Goal: Information Seeking & Learning: Learn about a topic

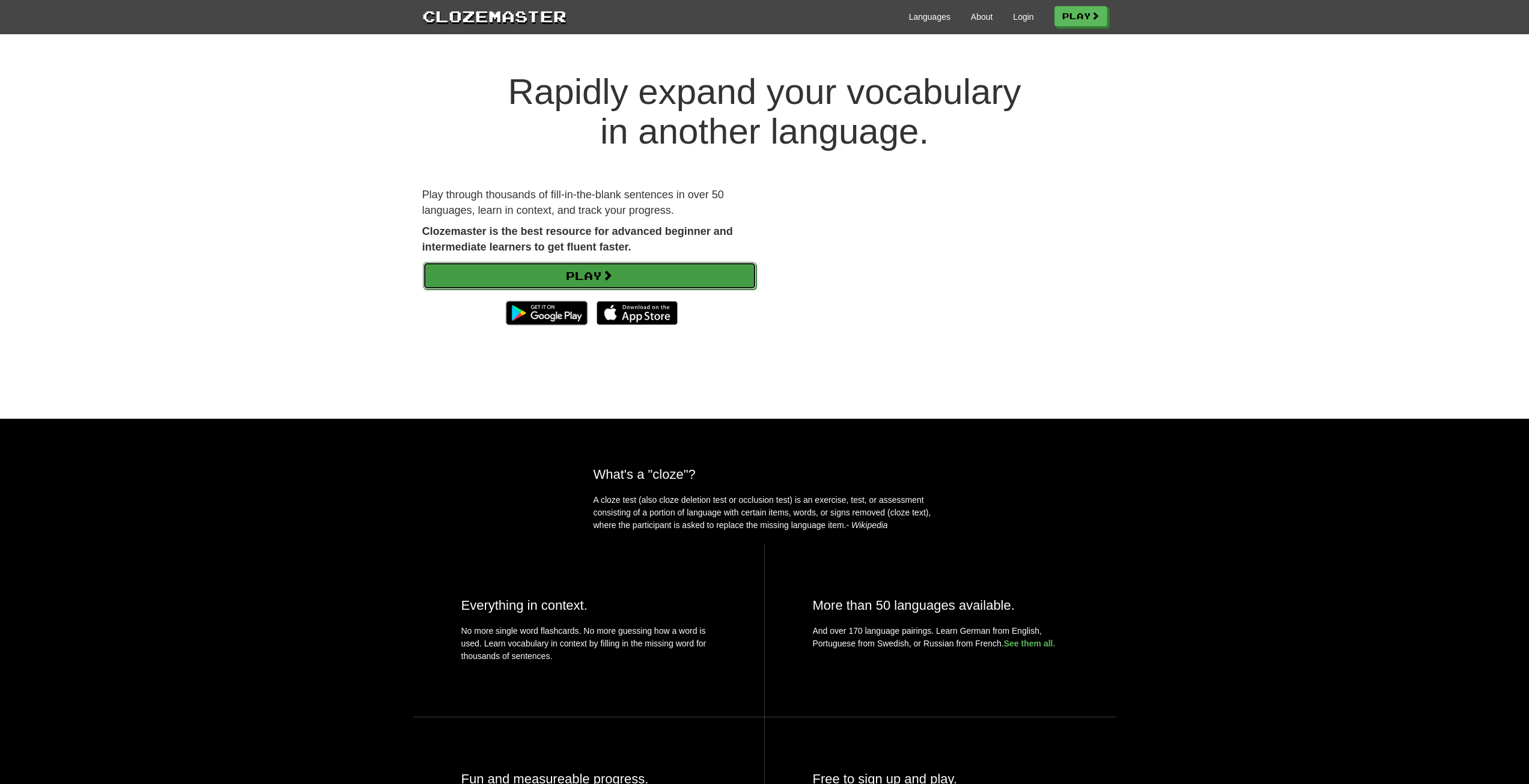
click at [577, 277] on link "Play" at bounding box center [590, 276] width 333 height 27
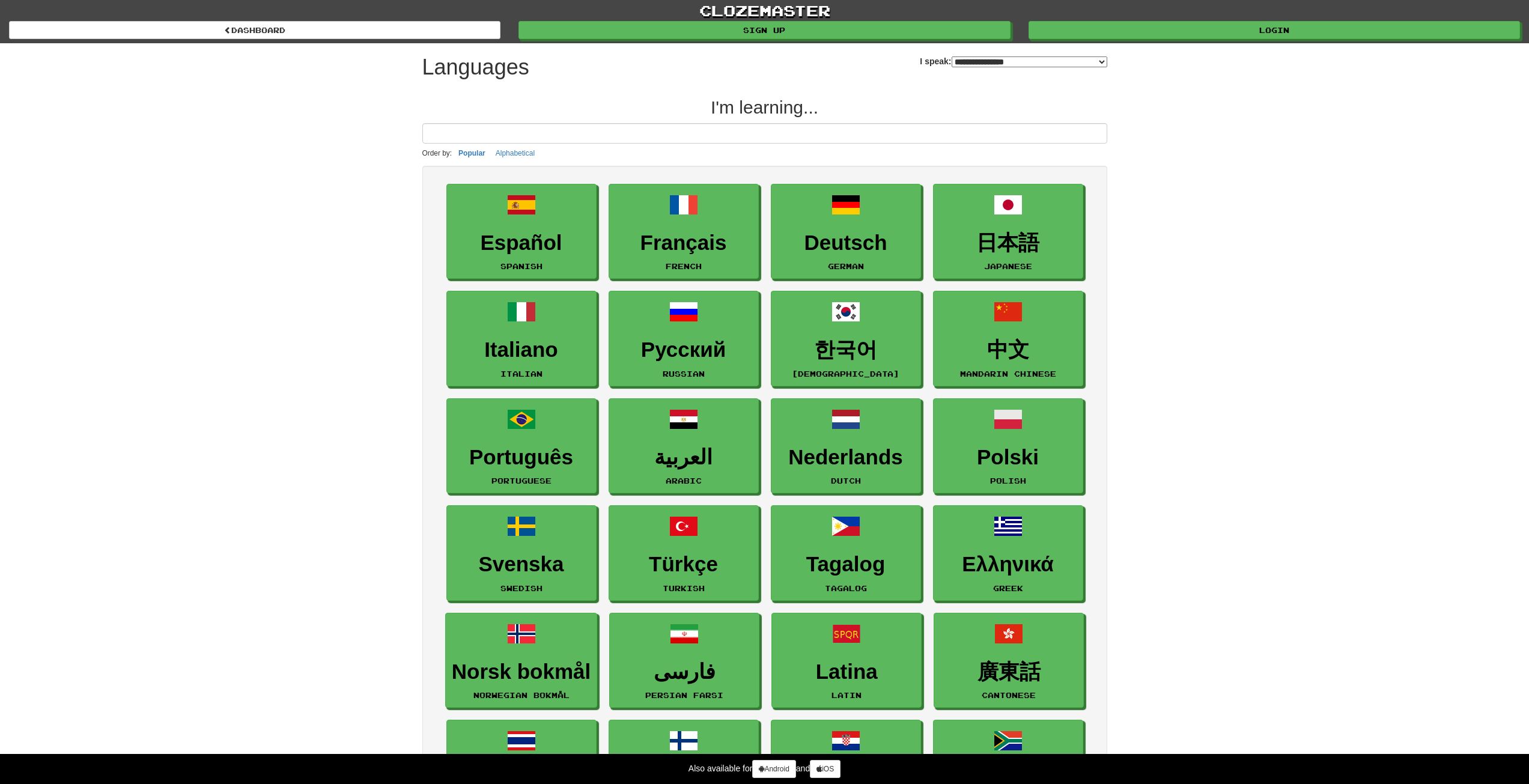
select select "*******"
click at [1303, 32] on link "Login" at bounding box center [1275, 30] width 491 height 18
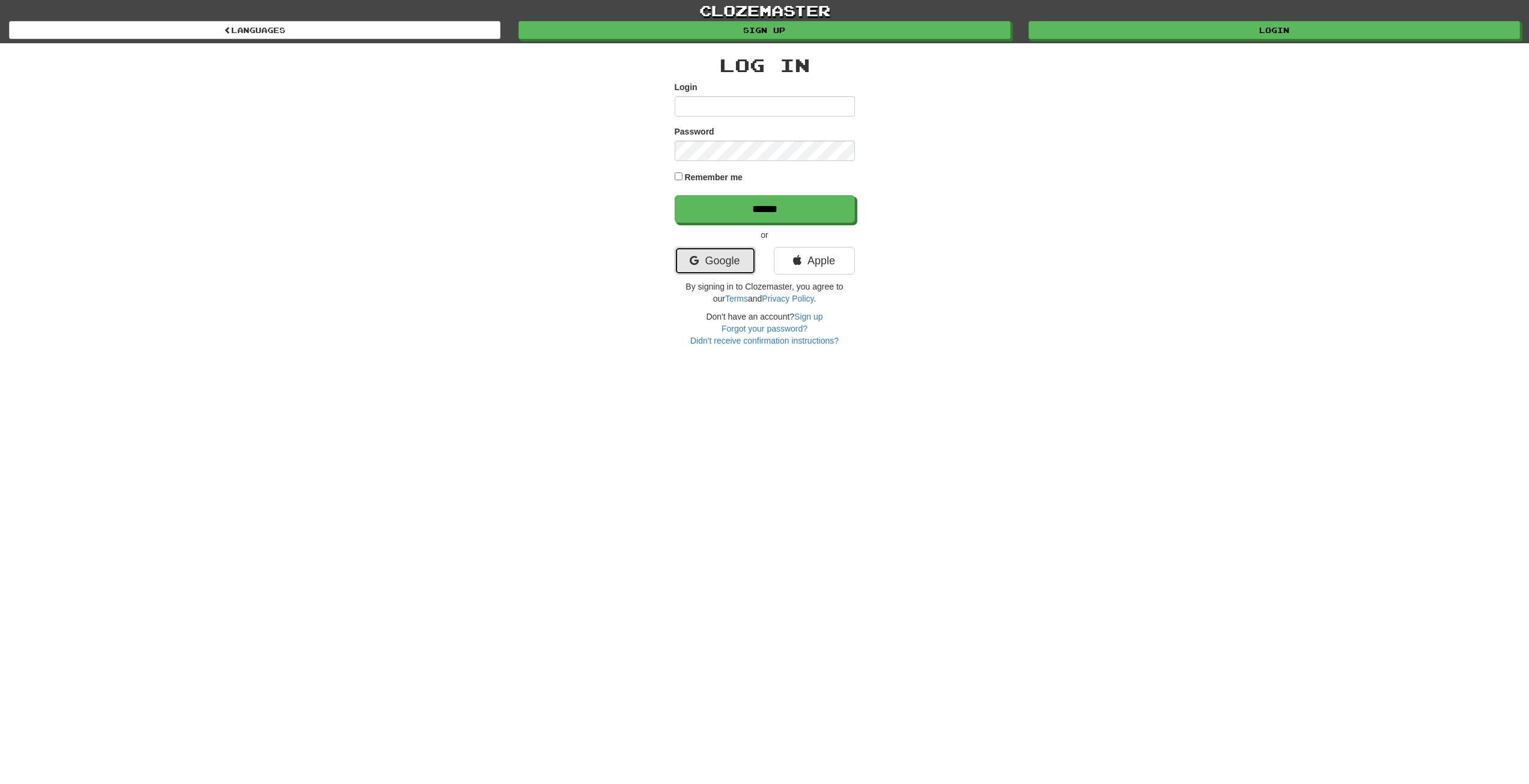
click at [722, 260] on link "Google" at bounding box center [715, 261] width 81 height 27
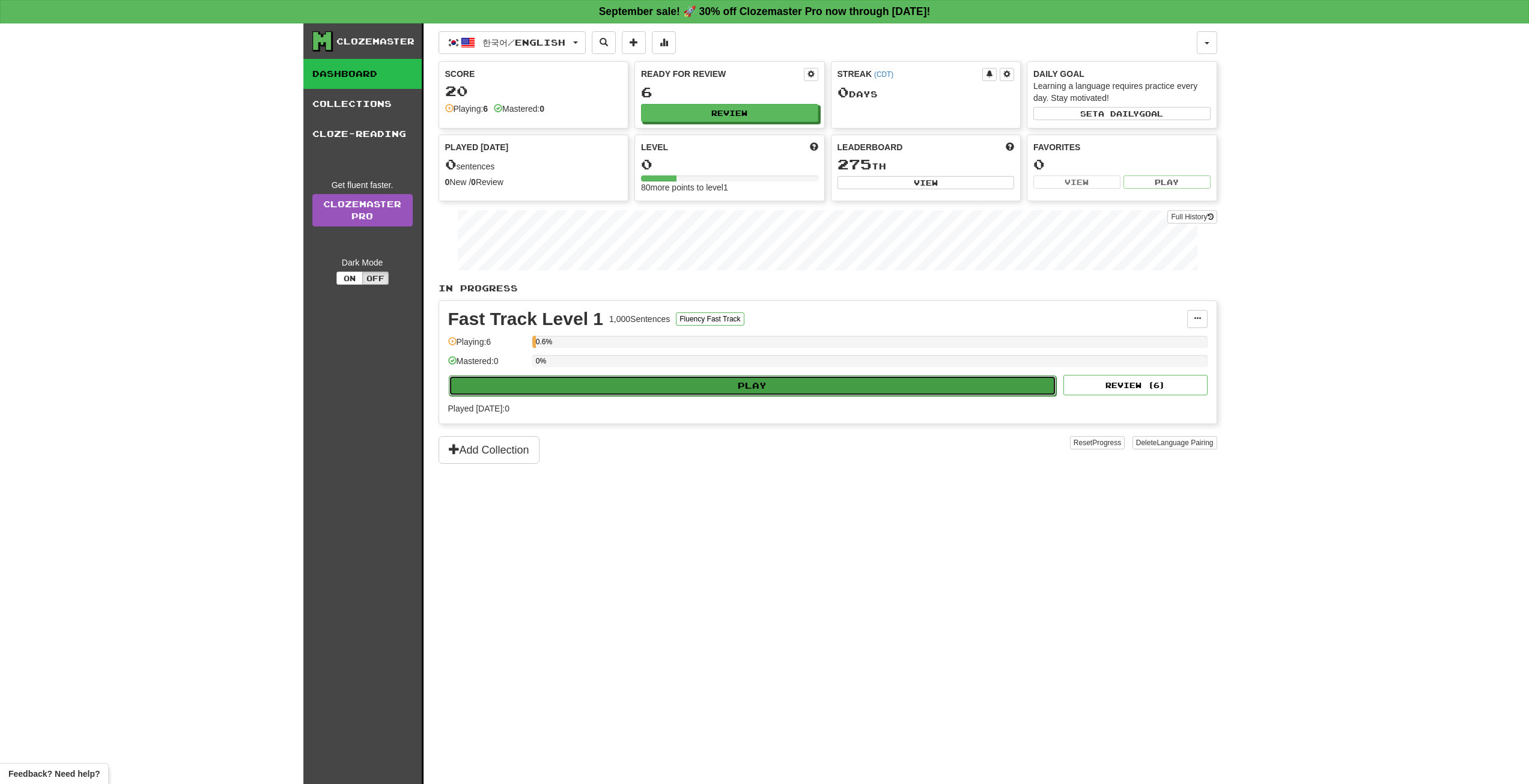
click at [730, 388] on button "Play" at bounding box center [753, 386] width 608 height 20
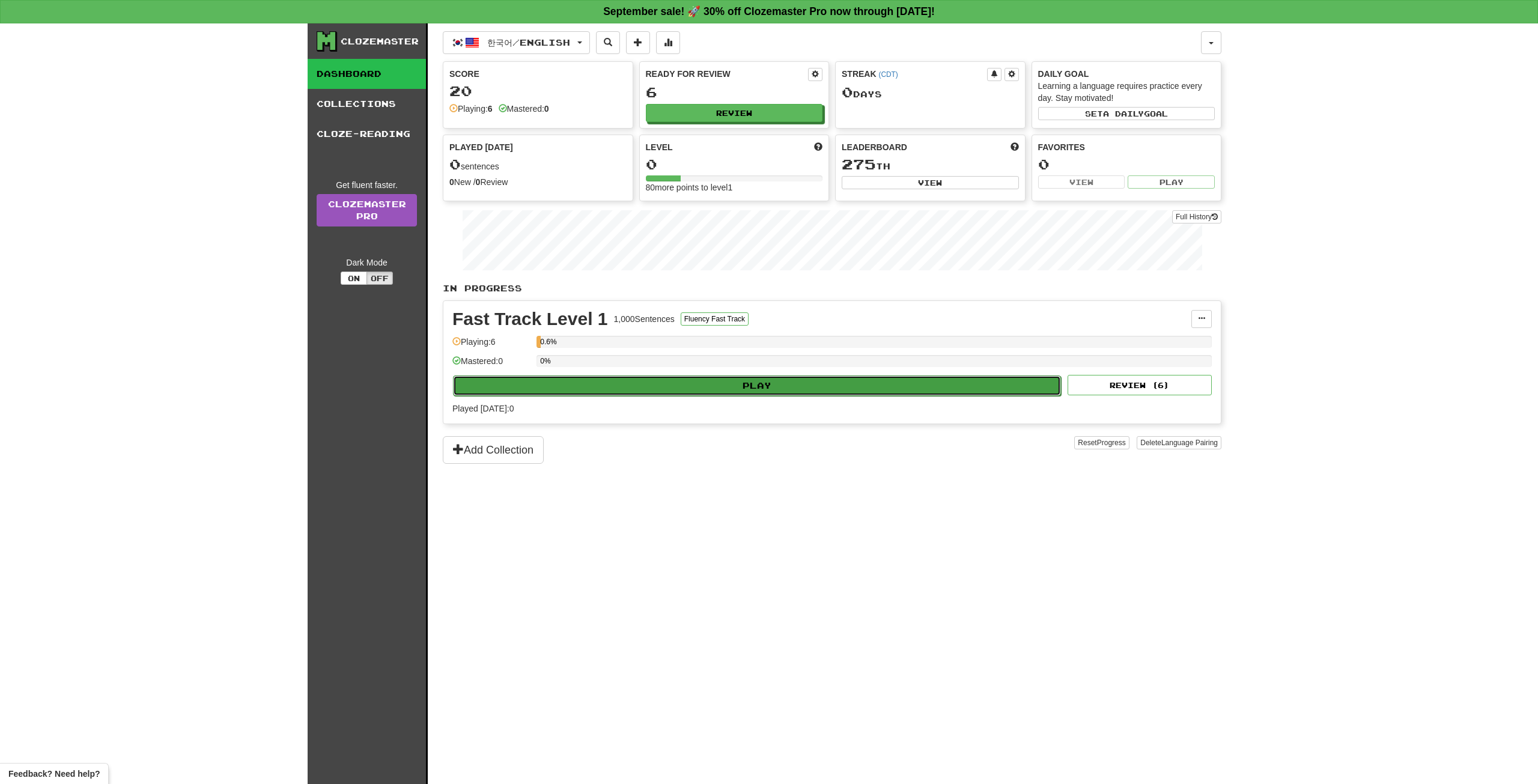
select select "**"
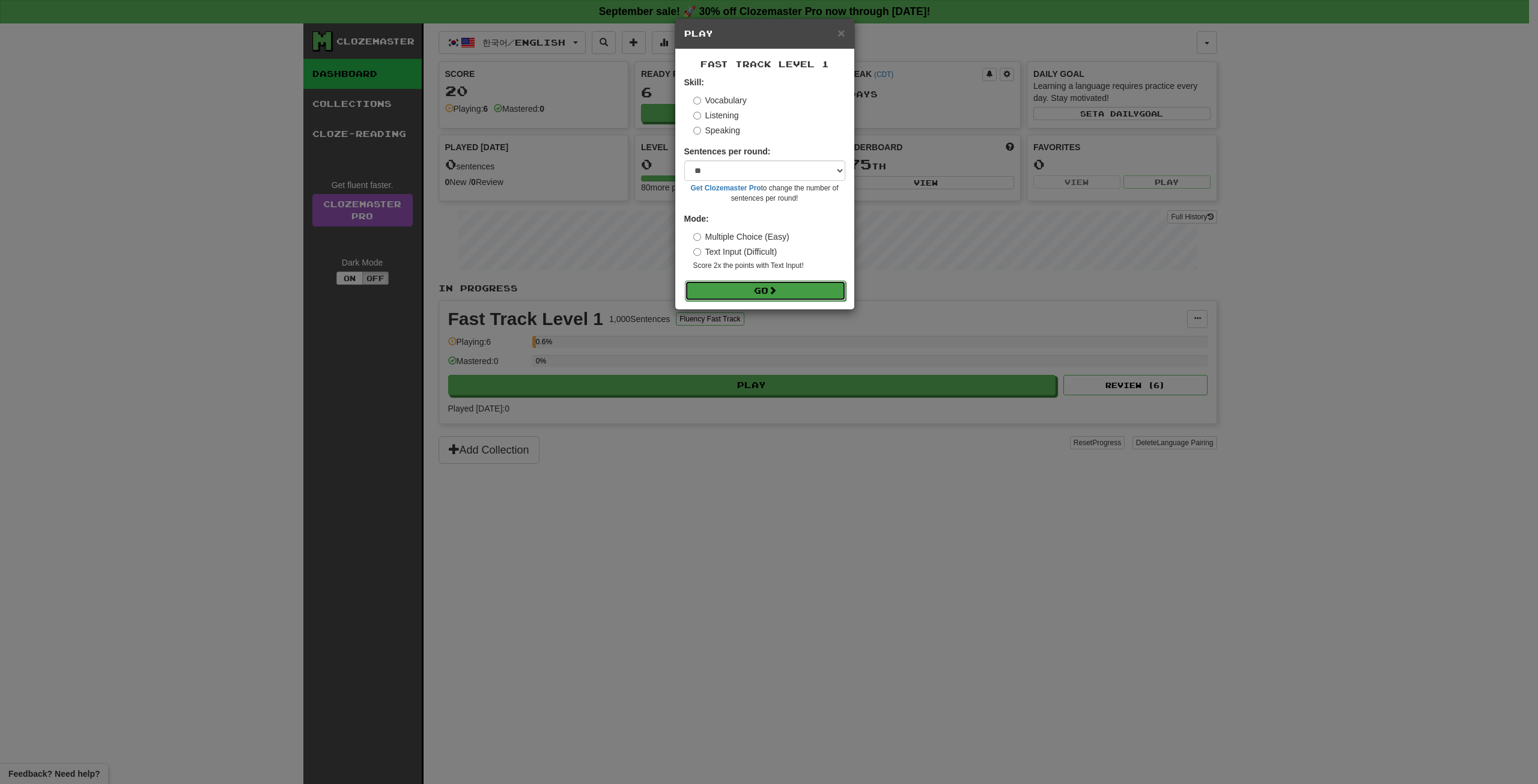
click at [745, 291] on button "Go" at bounding box center [765, 291] width 161 height 20
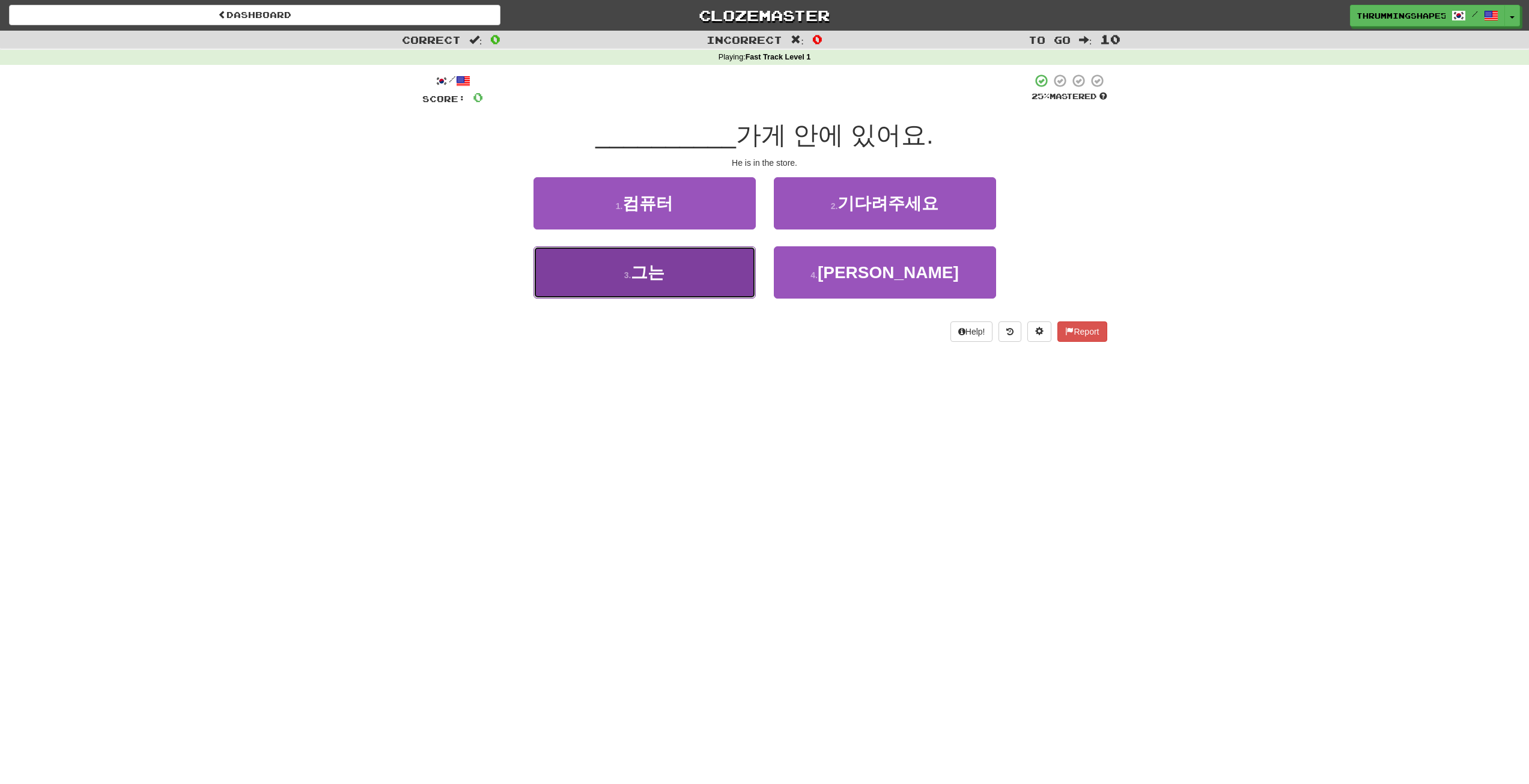
click at [664, 281] on span "그는" at bounding box center [647, 272] width 34 height 19
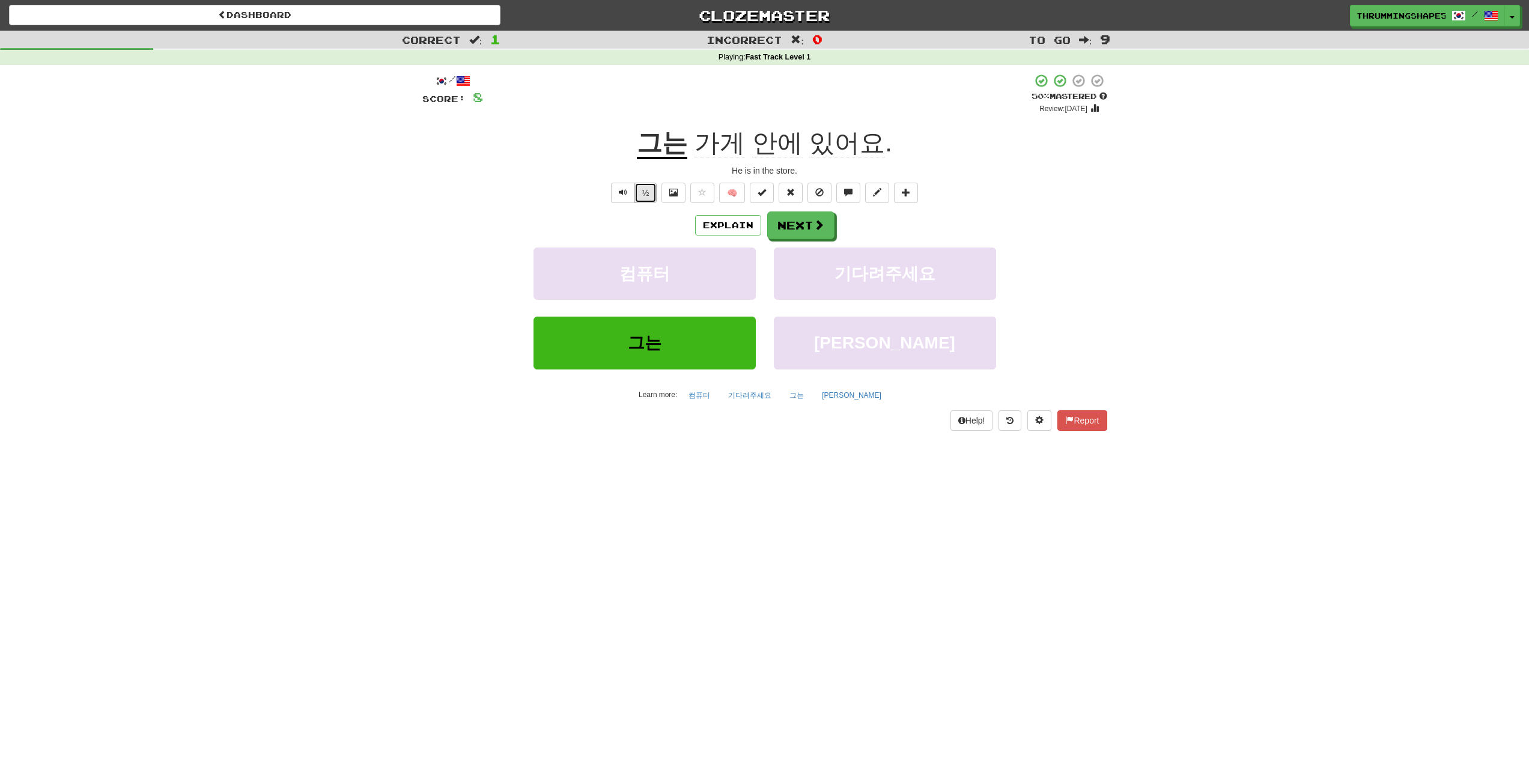
click at [649, 197] on button "½" at bounding box center [646, 192] width 23 height 20
click at [817, 233] on button "Next" at bounding box center [801, 225] width 68 height 27
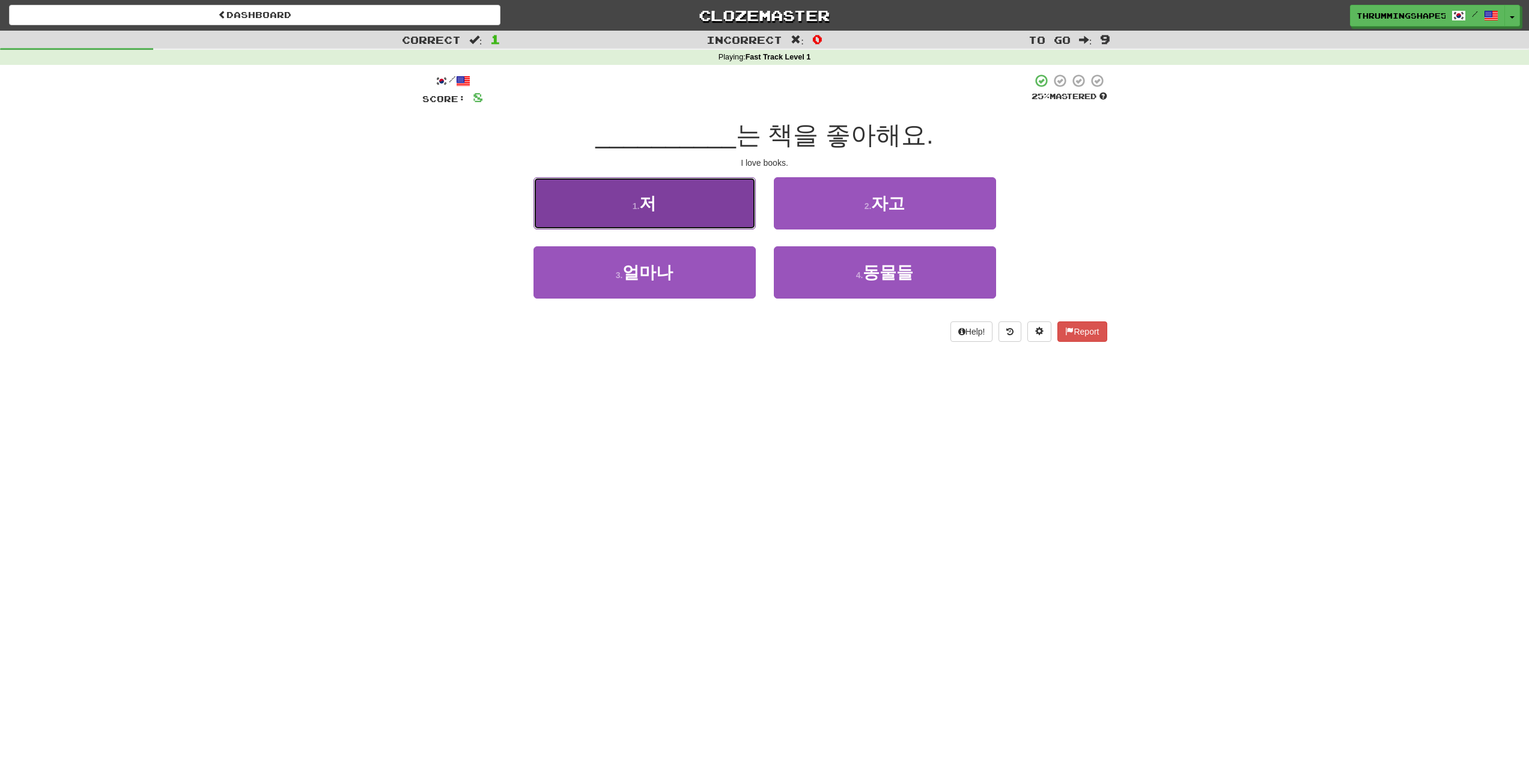
click at [707, 214] on button "1 . 저" at bounding box center [645, 203] width 223 height 52
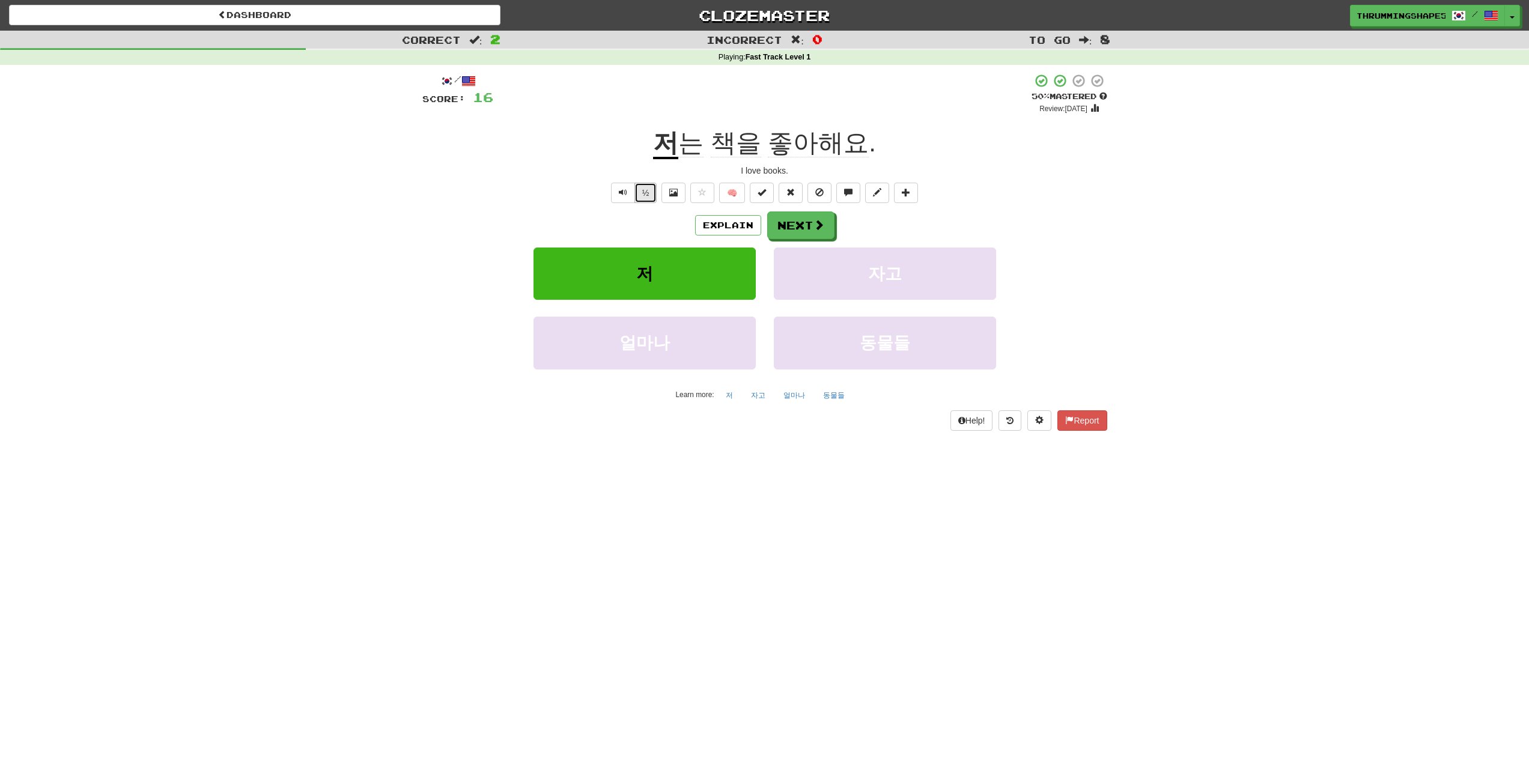
click at [646, 193] on button "½" at bounding box center [646, 192] width 23 height 20
click at [638, 193] on button "½" at bounding box center [646, 192] width 23 height 20
click at [820, 226] on span at bounding box center [819, 225] width 11 height 11
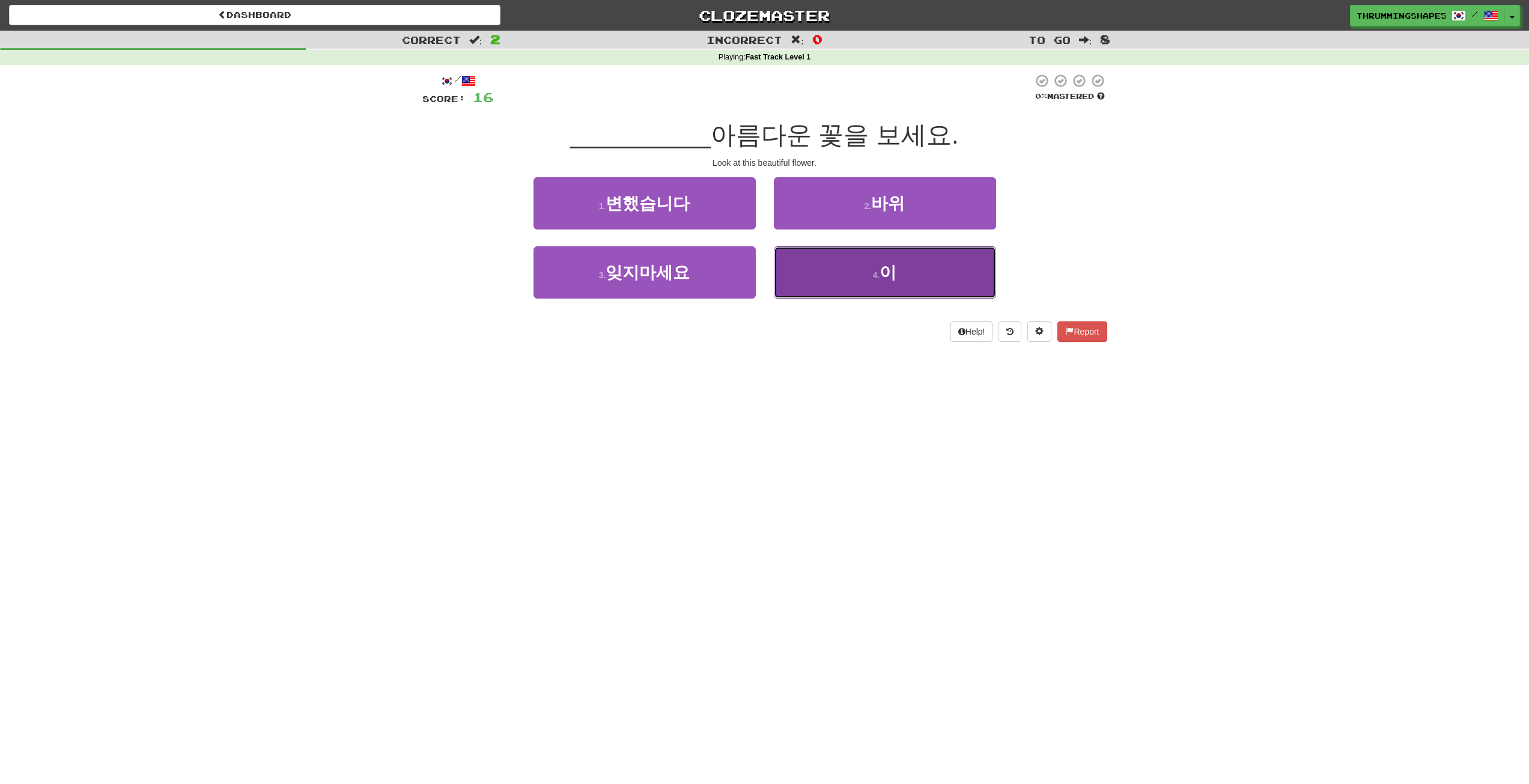
click at [944, 274] on button "4 . 이" at bounding box center [886, 272] width 223 height 52
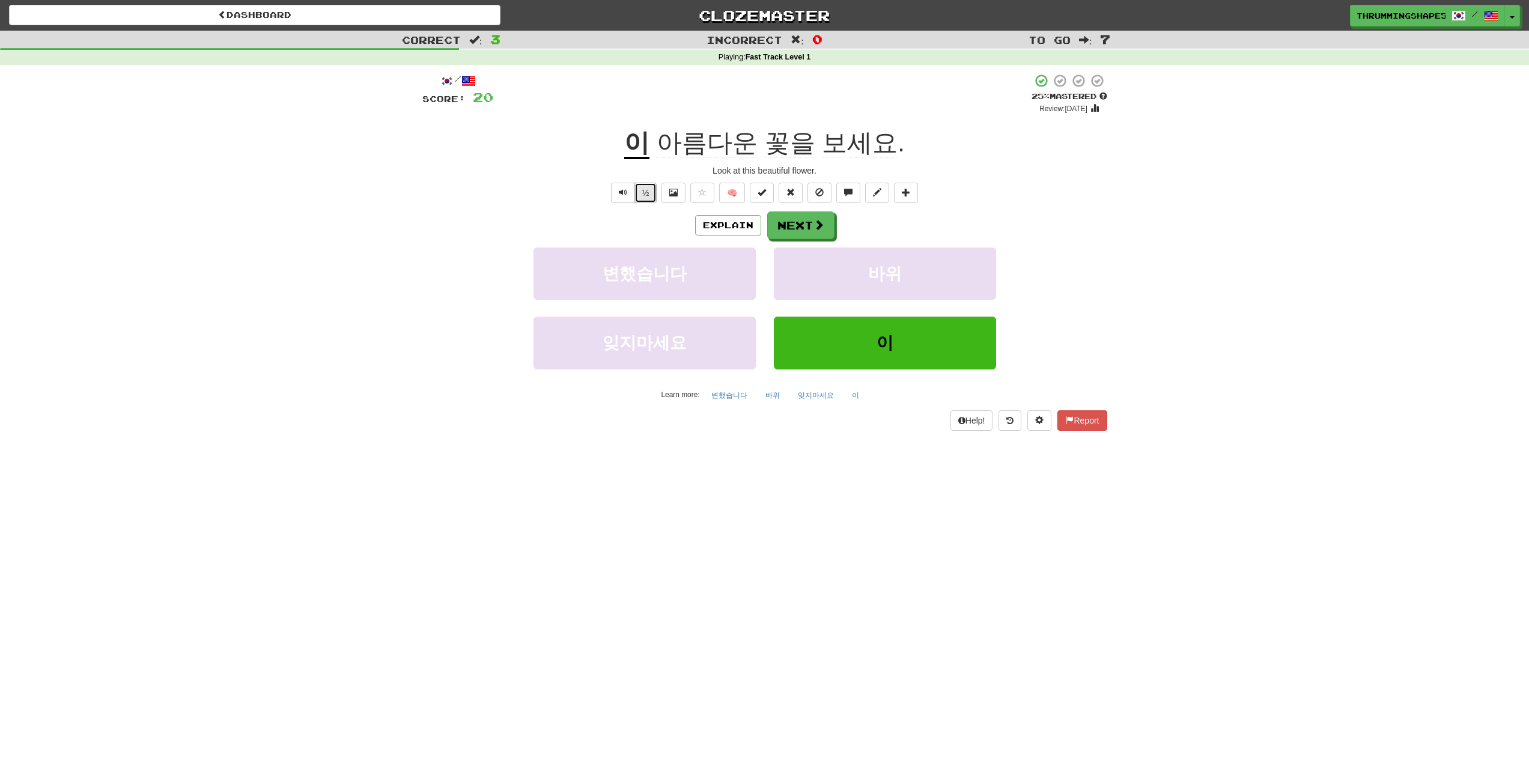
click at [647, 192] on button "½" at bounding box center [646, 192] width 23 height 20
drag, startPoint x: 721, startPoint y: 174, endPoint x: 830, endPoint y: 172, distance: 109.0
click at [830, 172] on div "Look at this beautiful flower." at bounding box center [765, 170] width 685 height 12
click at [1148, 207] on div "Correct : 3 Incorrect : 0 To go : 7 Playing : Fast Track Level 1 / Score: 20 + …" at bounding box center [764, 239] width 1529 height 417
click at [720, 143] on span "아름다운" at bounding box center [707, 143] width 101 height 29
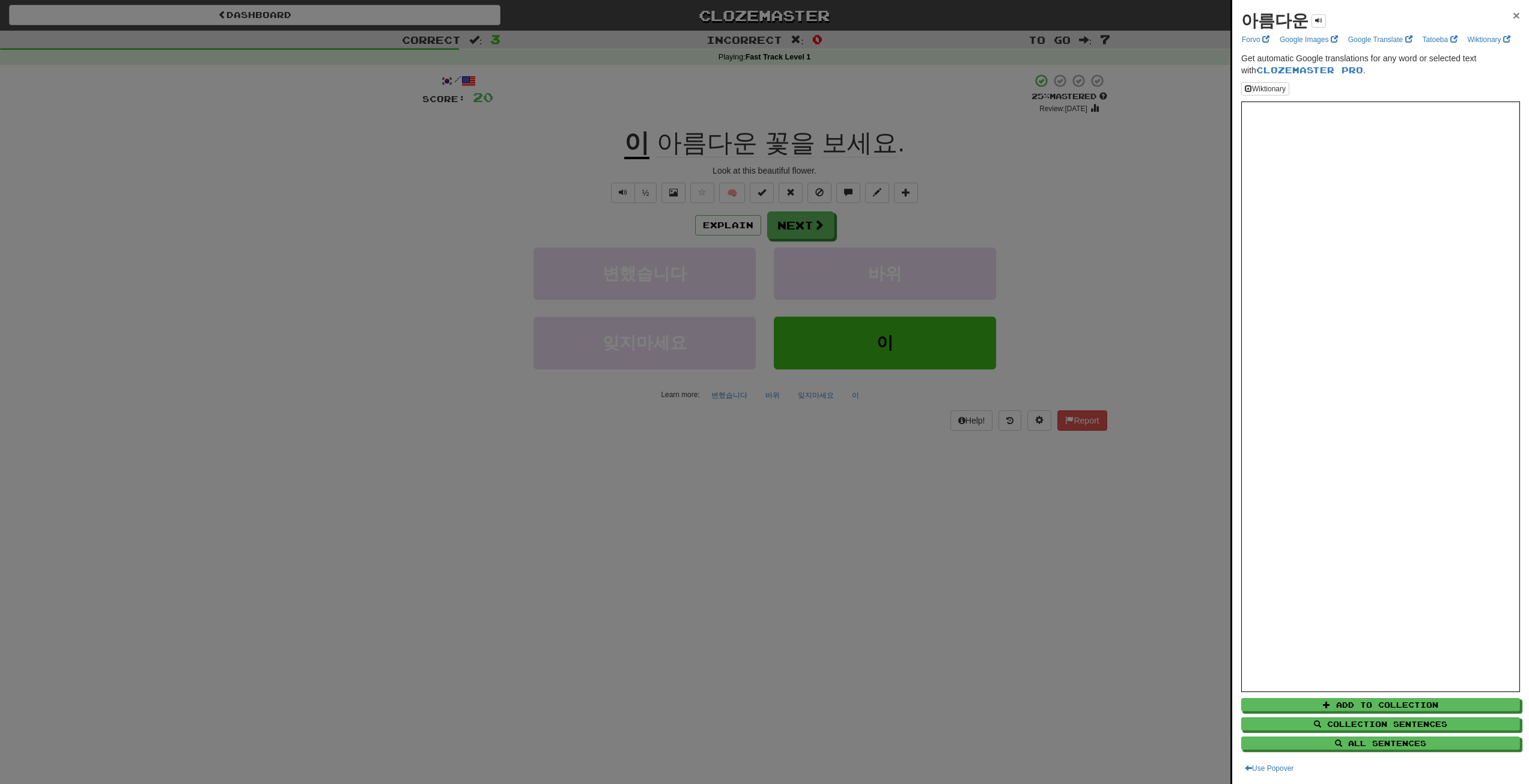
click at [1513, 17] on span "×" at bounding box center [1517, 15] width 7 height 14
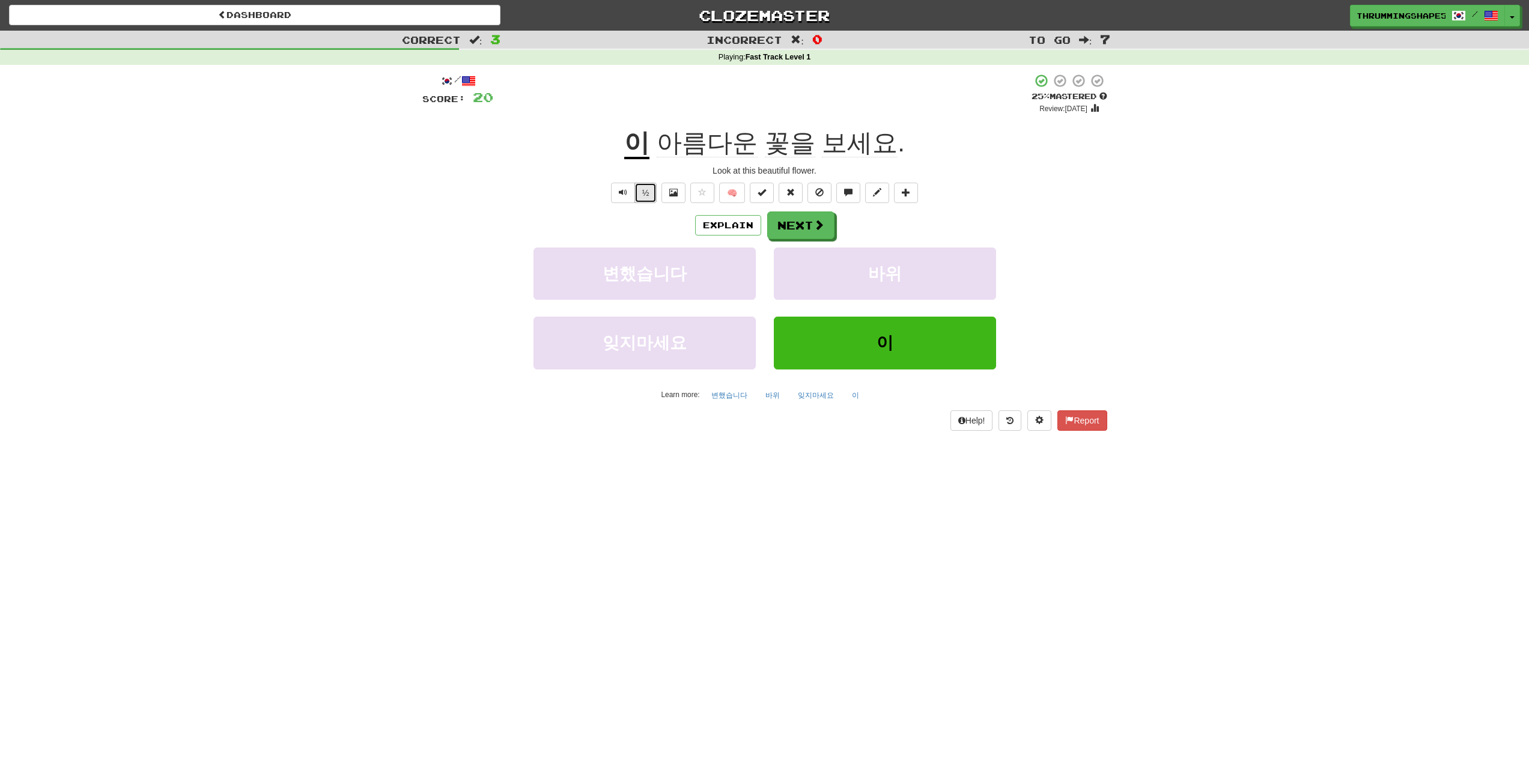
click at [653, 190] on button "½" at bounding box center [646, 192] width 23 height 20
click at [619, 195] on span "Text-to-speech controls" at bounding box center [623, 192] width 9 height 9
click at [626, 193] on span "Text-to-speech controls" at bounding box center [623, 192] width 9 height 9
click at [815, 237] on button "Next" at bounding box center [801, 225] width 68 height 27
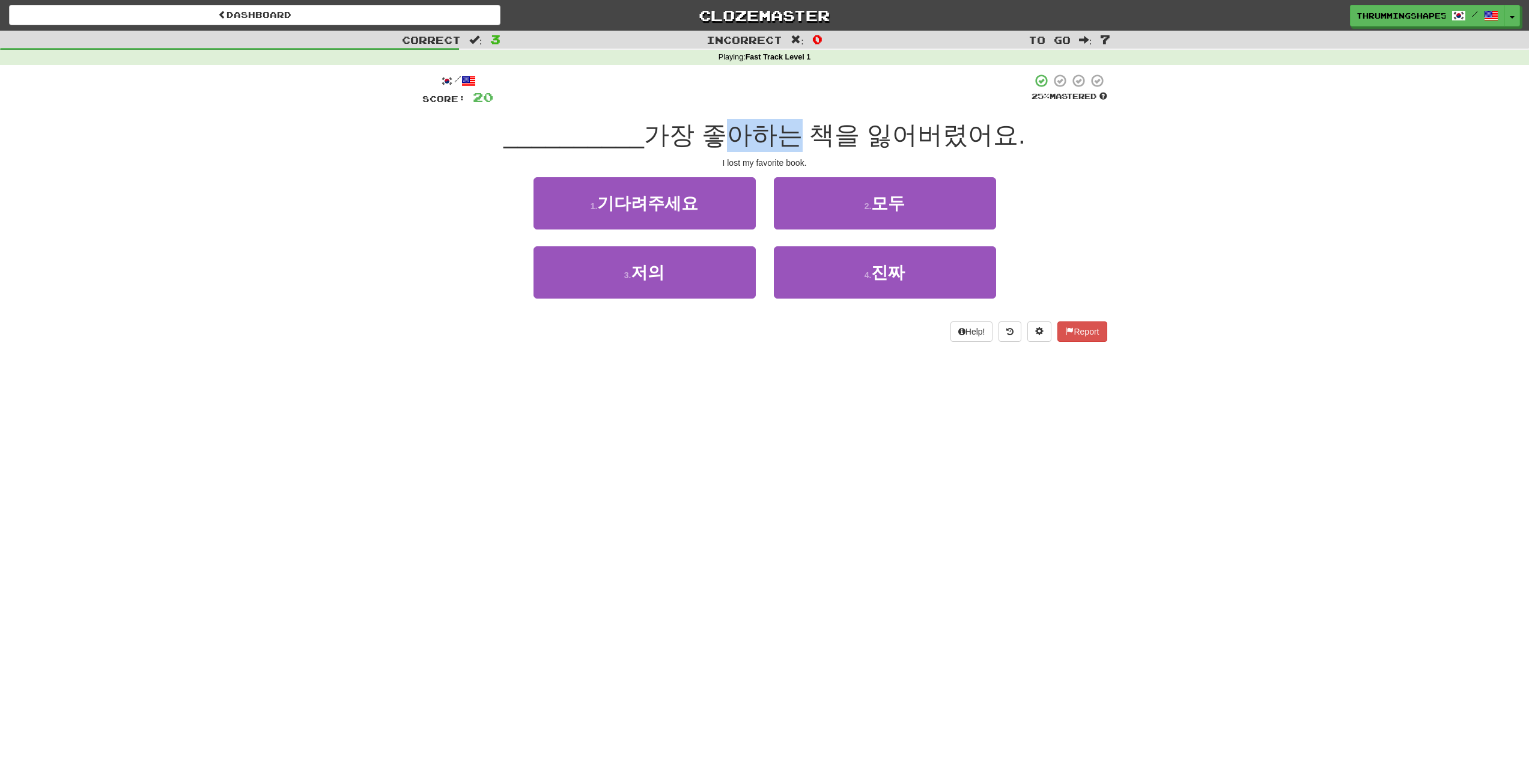
drag, startPoint x: 722, startPoint y: 129, endPoint x: 785, endPoint y: 128, distance: 63.0
click at [785, 128] on span "가장 좋아하는 책을 잃어버렸어요." at bounding box center [835, 134] width 381 height 28
drag, startPoint x: 878, startPoint y: 138, endPoint x: 1021, endPoint y: 132, distance: 143.1
click at [1022, 132] on div "__________ 가장 좋아하는 책을 잃어버렸어요." at bounding box center [765, 136] width 685 height 33
click at [881, 143] on span "가장 좋아하는 책을 잃어버렸어요." at bounding box center [835, 134] width 381 height 28
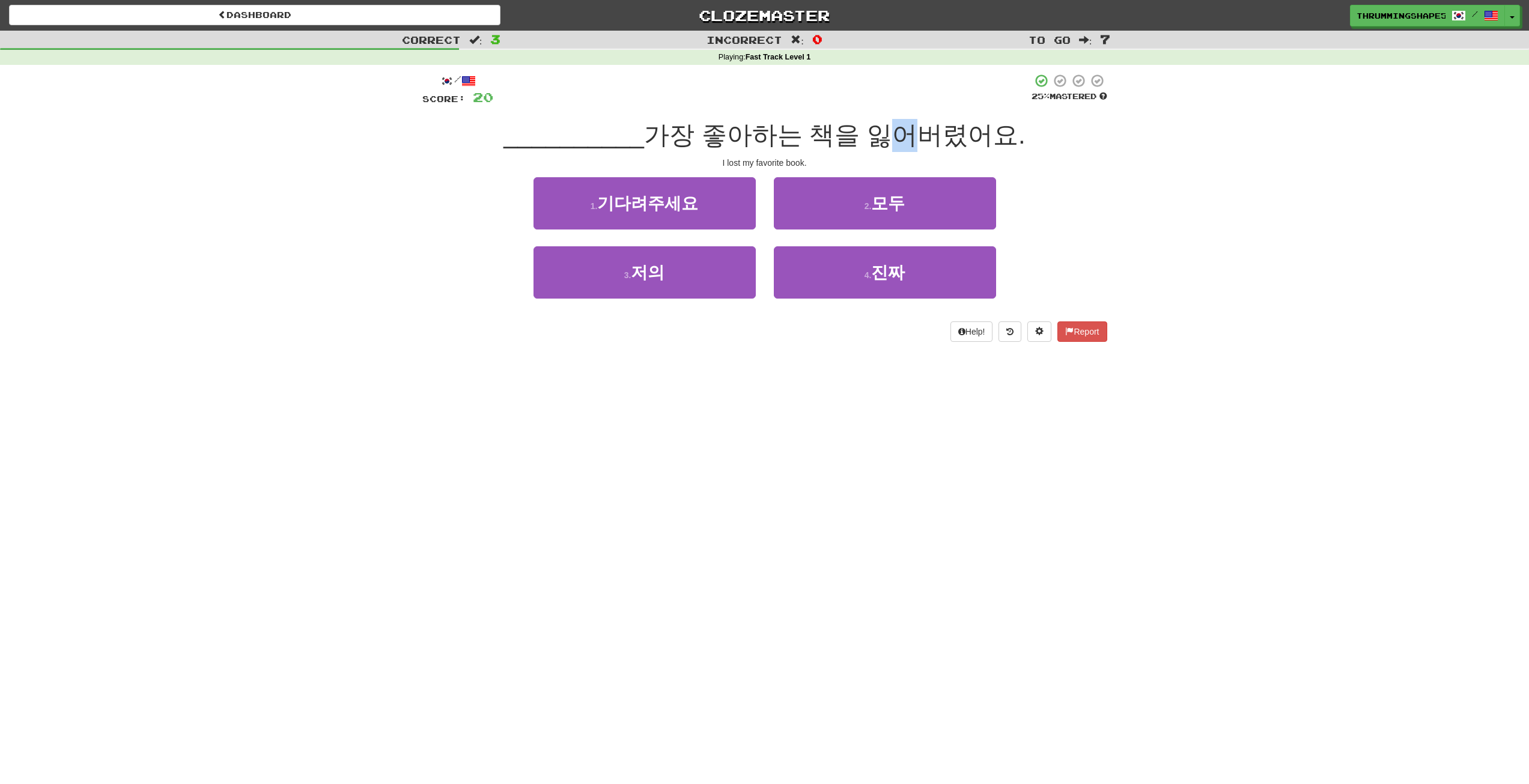
drag, startPoint x: 867, startPoint y: 138, endPoint x: 886, endPoint y: 137, distance: 19.0
click at [886, 137] on span "가장 좋아하는 책을 잃어버렸어요." at bounding box center [835, 134] width 381 height 28
click at [878, 146] on span "가장 좋아하는 책을 잃어버렸어요." at bounding box center [835, 134] width 381 height 28
click at [877, 134] on span "가장 좋아하는 책을 잃어버렸어요." at bounding box center [835, 134] width 381 height 28
drag, startPoint x: 868, startPoint y: 134, endPoint x: 984, endPoint y: 130, distance: 116.1
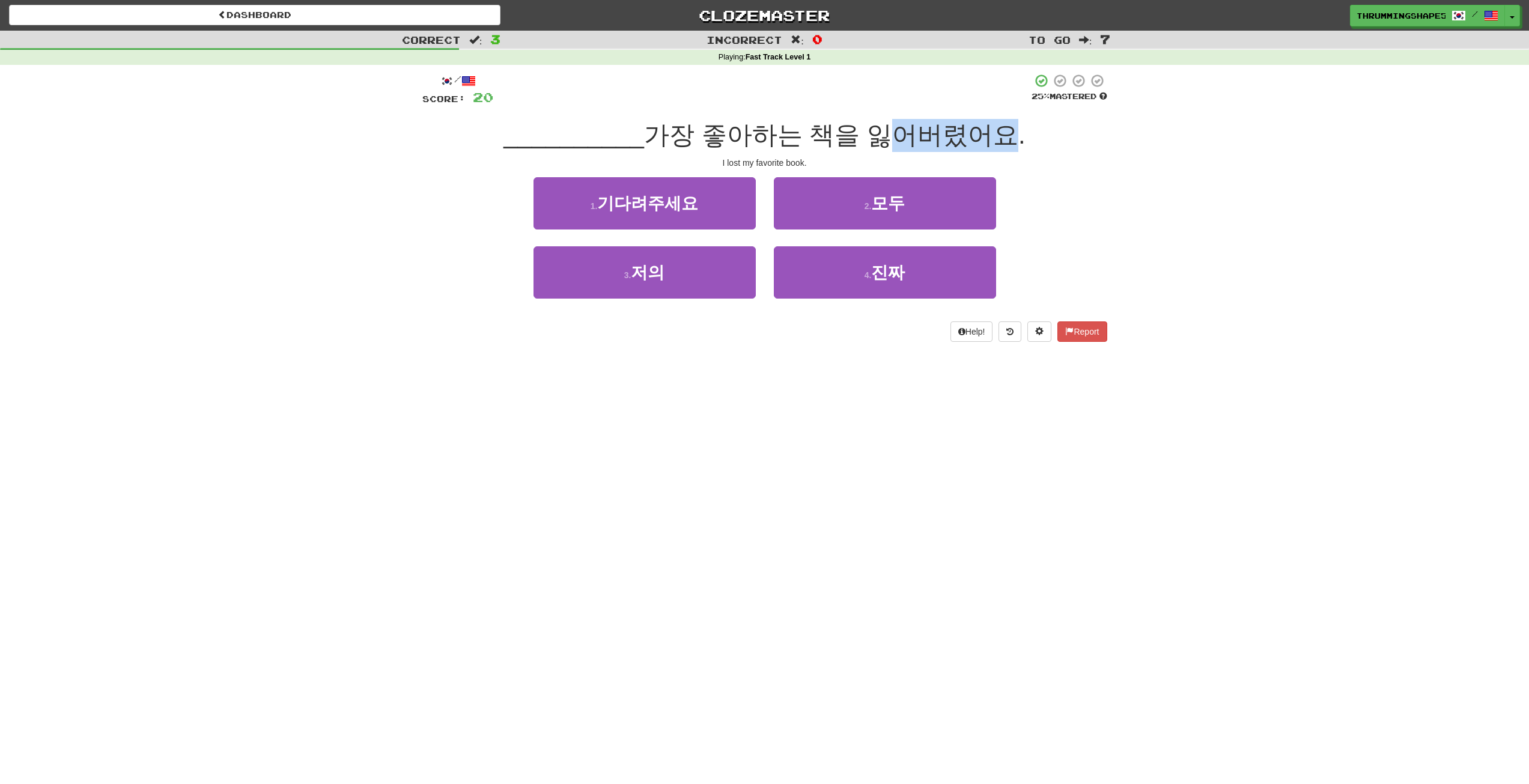
click at [984, 130] on span "가장 좋아하는 책을 잃어버렸어요." at bounding box center [835, 134] width 381 height 28
click at [998, 134] on span "가장 좋아하는 책을 잃어버렸어요." at bounding box center [835, 134] width 381 height 28
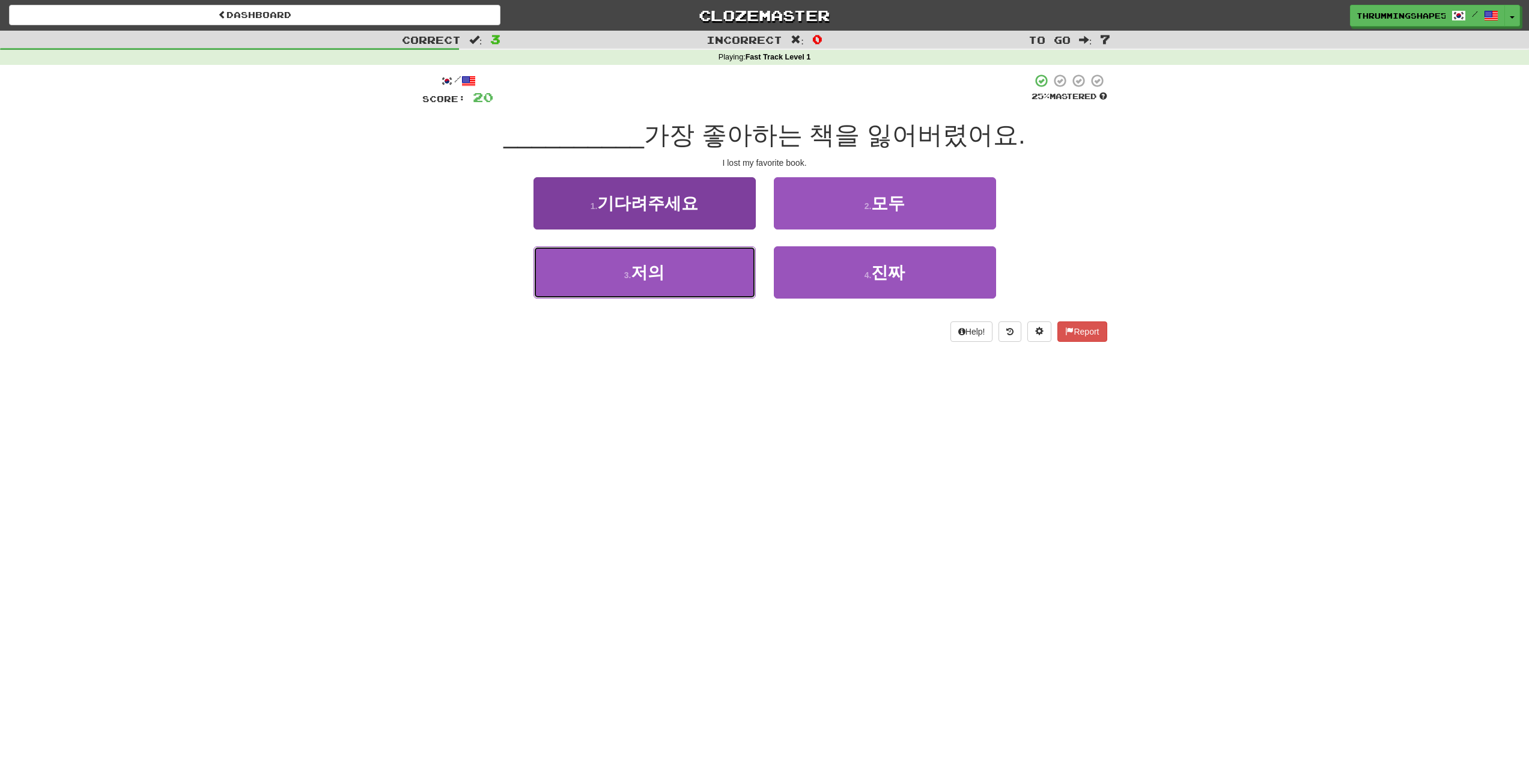
click at [649, 278] on span "저의" at bounding box center [647, 272] width 34 height 19
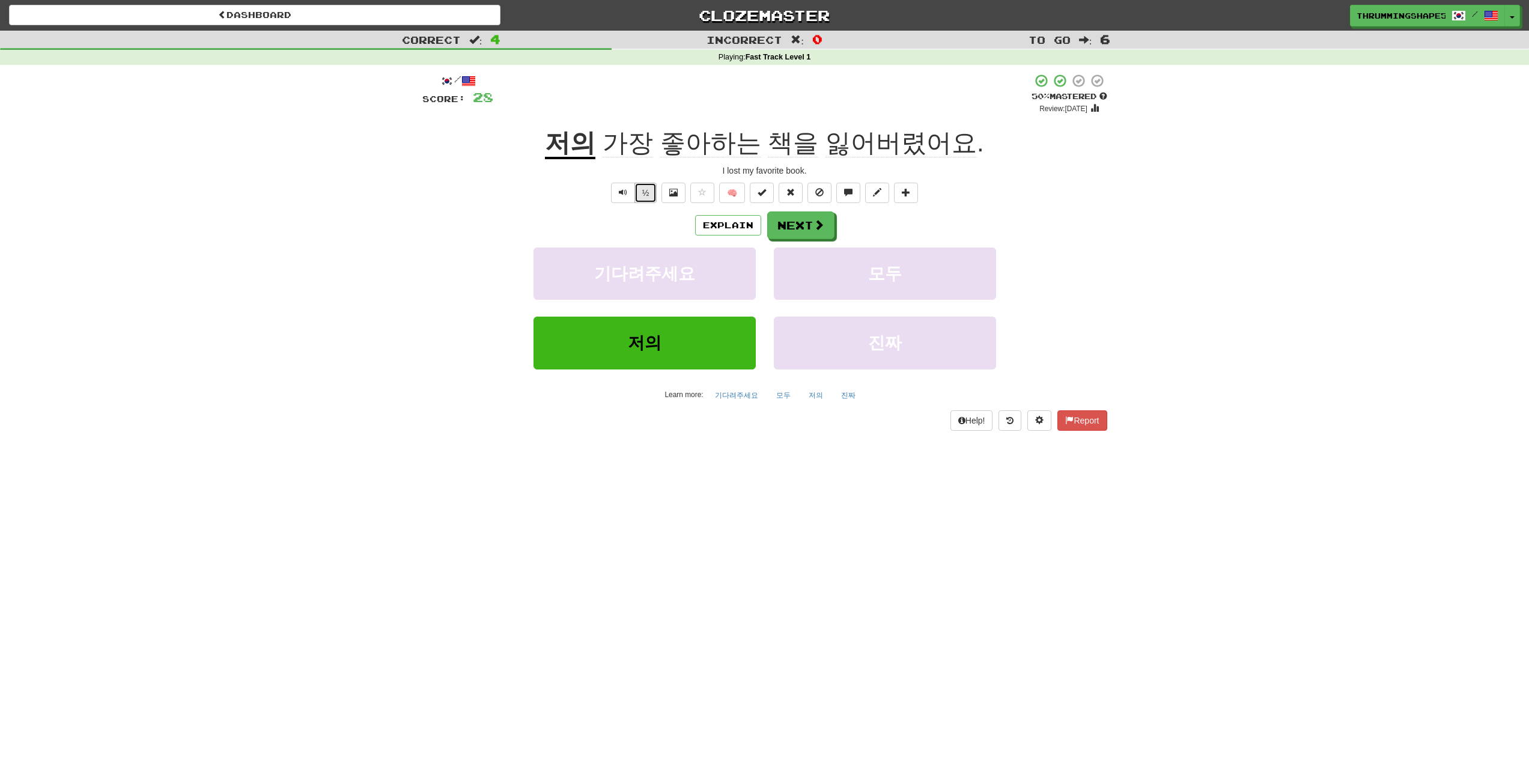
click at [651, 190] on button "½" at bounding box center [646, 192] width 23 height 20
drag, startPoint x: 429, startPoint y: 229, endPoint x: 437, endPoint y: 228, distance: 8.1
click at [429, 229] on div "Explain Next" at bounding box center [765, 225] width 685 height 27
click at [619, 196] on span "Text-to-speech controls" at bounding box center [623, 192] width 9 height 9
click at [483, 177] on div "/ Score: 28 + 8 50 % Mastered Review: 2025-09-30 저의 가장 좋아하는 책을 잃어버렸어요 . I lost …" at bounding box center [765, 251] width 685 height 357
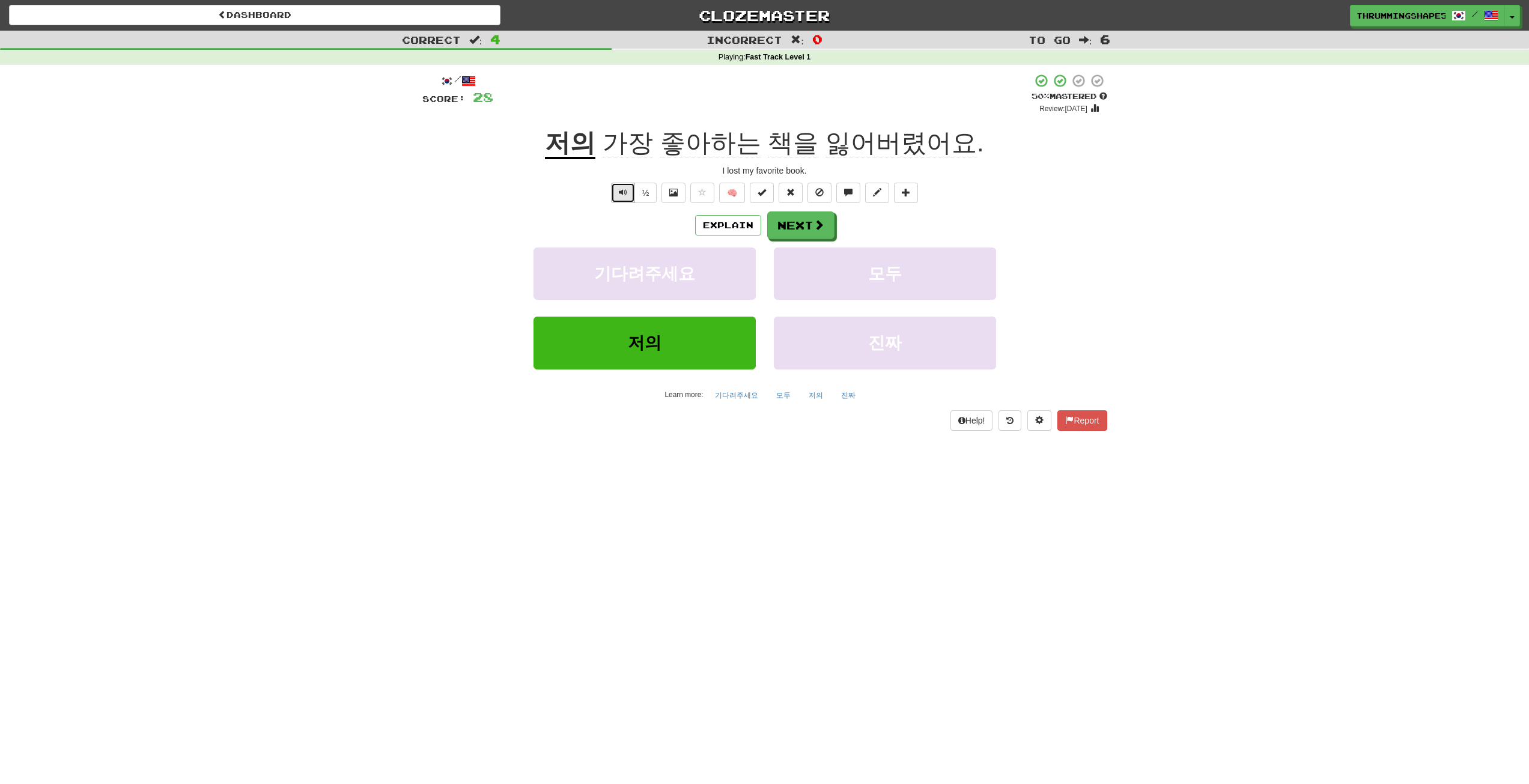
click at [623, 192] on span "Text-to-speech controls" at bounding box center [623, 192] width 9 height 9
click at [789, 139] on span "책을" at bounding box center [793, 143] width 50 height 29
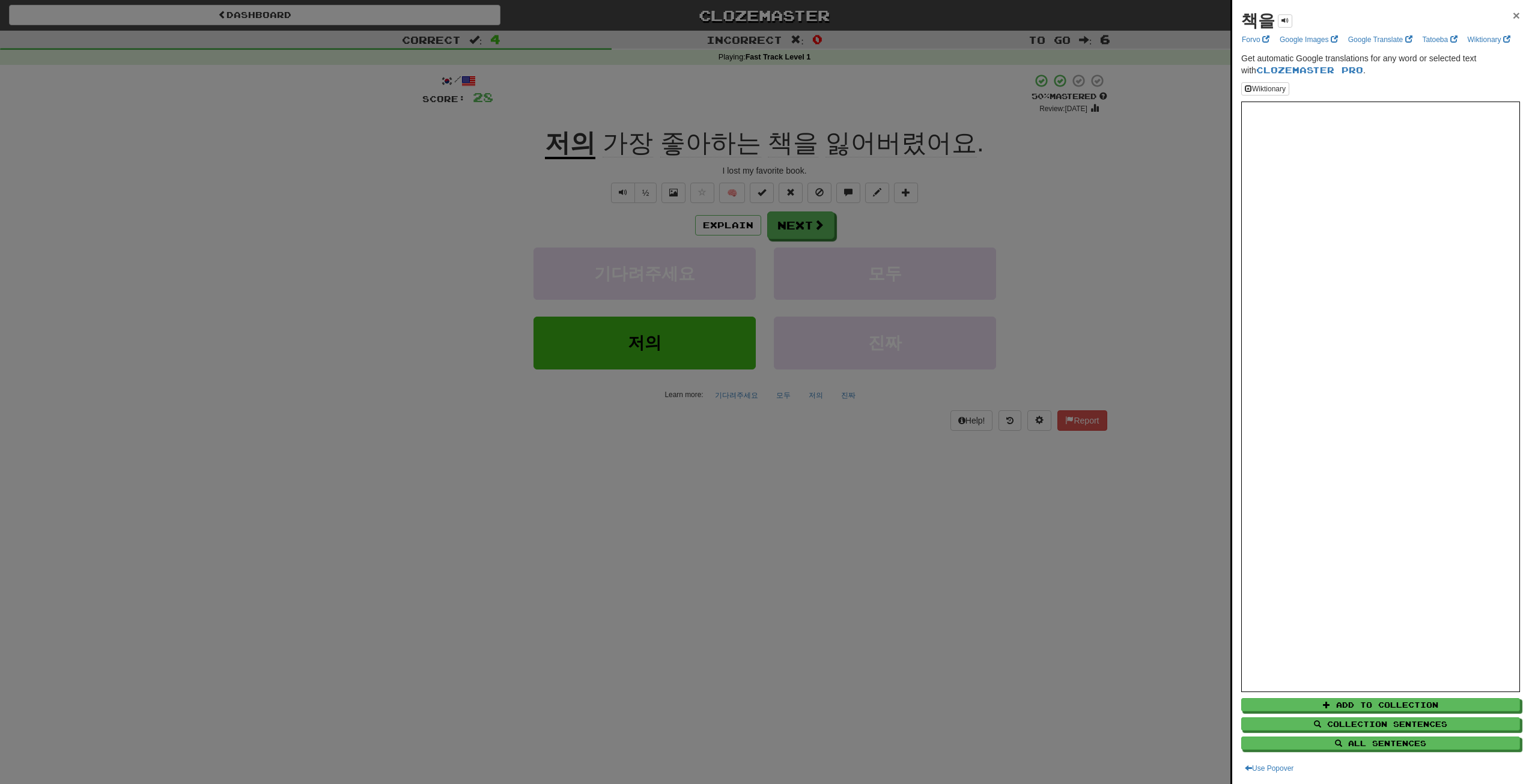
click at [1513, 15] on span "×" at bounding box center [1517, 15] width 7 height 14
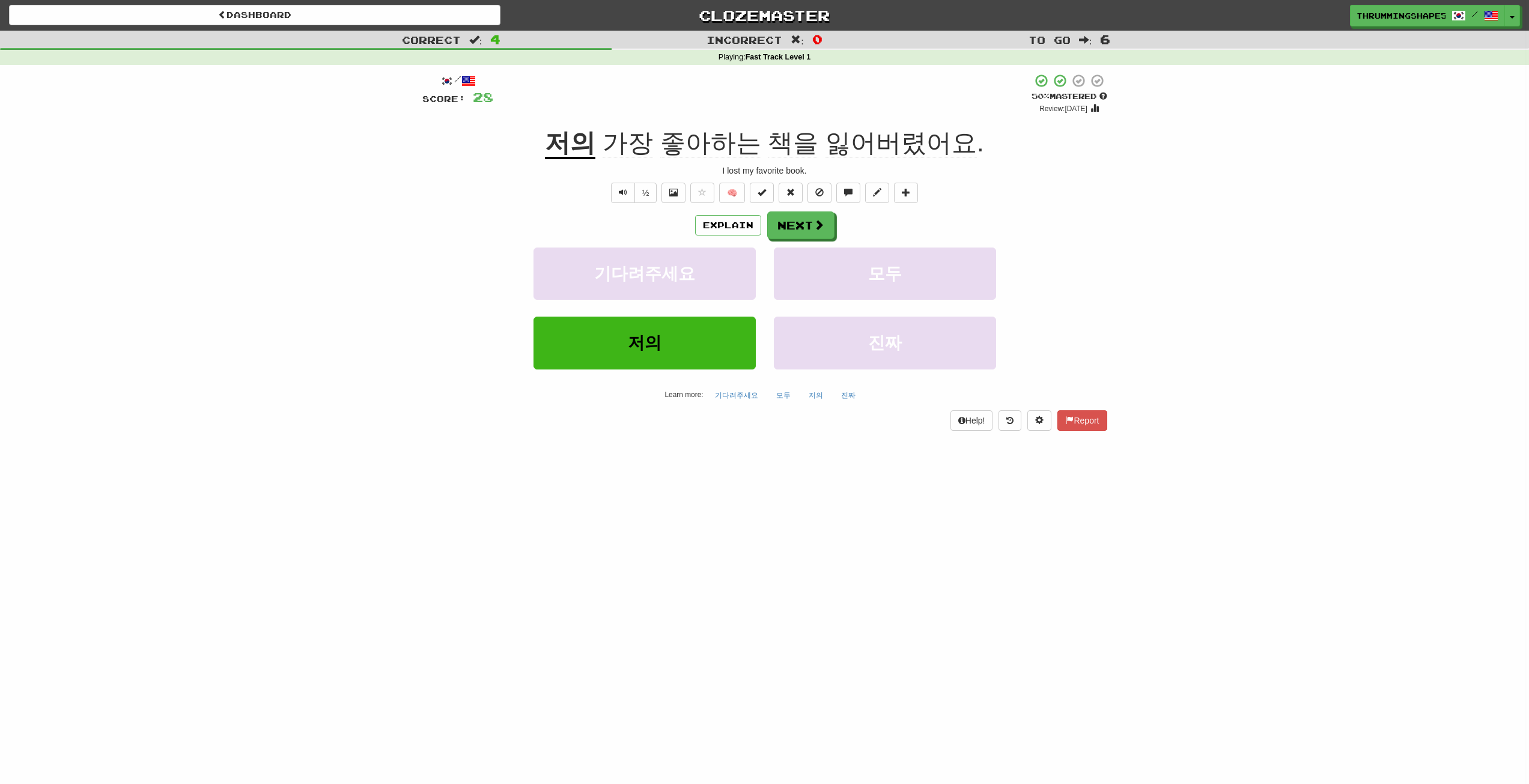
click at [378, 193] on div "Correct : 4 Incorrect : 0 To go : 6 Playing : Fast Track Level 1 / Score: 28 + …" at bounding box center [764, 239] width 1529 height 417
click at [351, 325] on div "Correct : 4 Incorrect : 0 To go : 6 Playing : Fast Track Level 1 / Score: 28 + …" at bounding box center [764, 239] width 1529 height 417
click at [309, 332] on div "Correct : 4 Incorrect : 0 To go : 6 Playing : Fast Track Level 1 / Score: 28 + …" at bounding box center [764, 239] width 1529 height 417
